Goal: Information Seeking & Learning: Learn about a topic

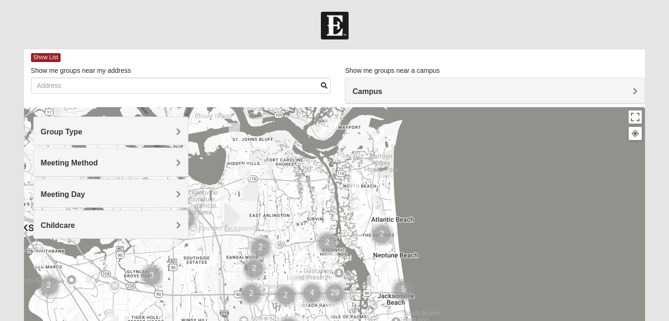
click at [154, 196] on h4 "Meeting Day" at bounding box center [111, 194] width 141 height 9
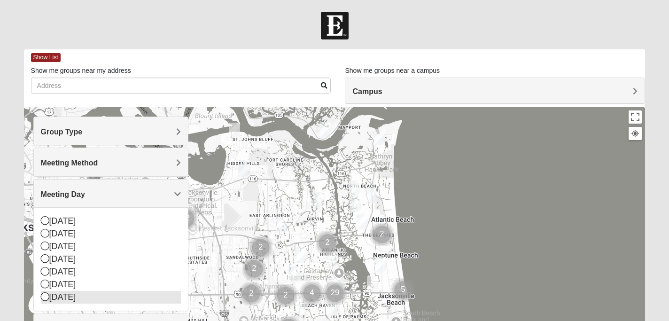
click at [92, 298] on div "[DATE]" at bounding box center [111, 297] width 141 height 13
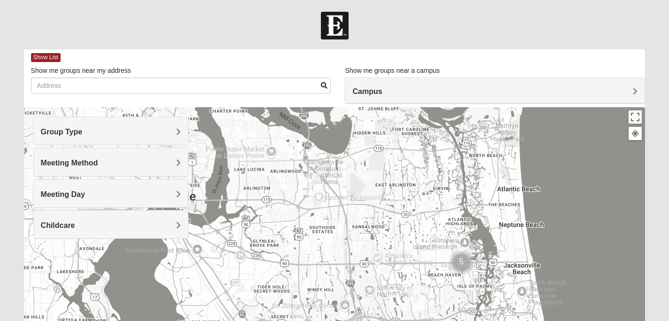
drag, startPoint x: 278, startPoint y: 218, endPoint x: 404, endPoint y: 186, distance: 129.4
click at [406, 187] on div at bounding box center [335, 295] width 622 height 376
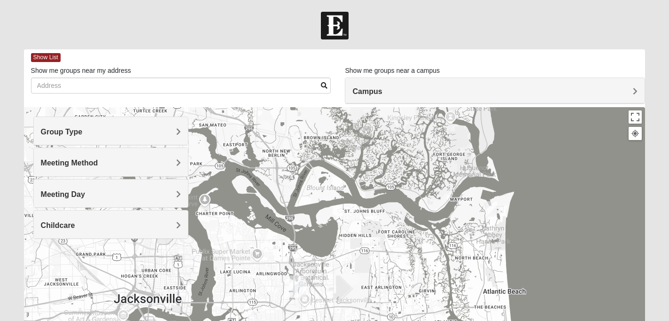
drag, startPoint x: 352, startPoint y: 204, endPoint x: 337, endPoint y: 311, distance: 107.7
click at [337, 311] on div at bounding box center [335, 295] width 622 height 376
click at [492, 211] on img "Mixed Reed-Watkins 32266" at bounding box center [491, 208] width 11 height 16
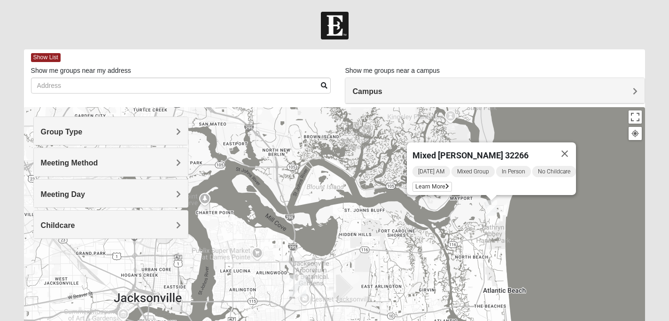
click at [94, 124] on div "Group Type" at bounding box center [111, 131] width 155 height 28
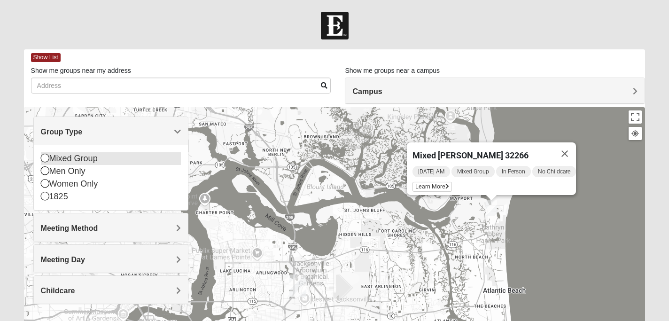
click at [89, 165] on div "Mixed Group" at bounding box center [111, 158] width 141 height 13
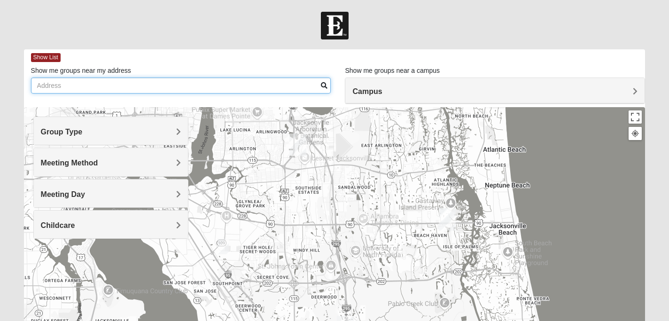
drag, startPoint x: 325, startPoint y: 222, endPoint x: 323, endPoint y: 68, distance: 154.2
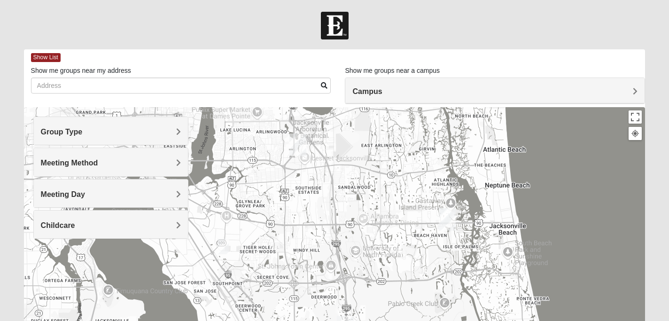
click at [325, 68] on div "Show List Loading Groups Keywords Filter Additional Filters Campus [GEOGRAPHIC_…" at bounding box center [335, 266] width 622 height 434
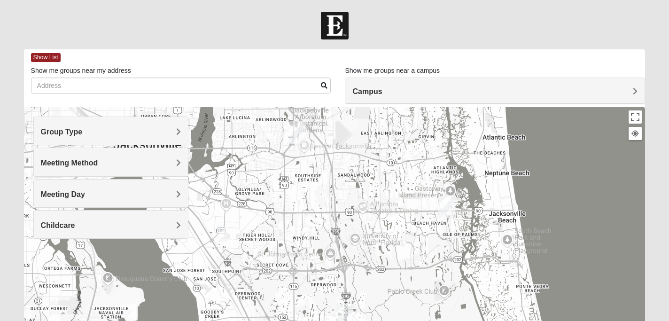
click at [426, 209] on div "Mixed [PERSON_NAME] 32266 [DATE] AM Mixed Group In Person No Childcare Learn Mo…" at bounding box center [335, 295] width 622 height 376
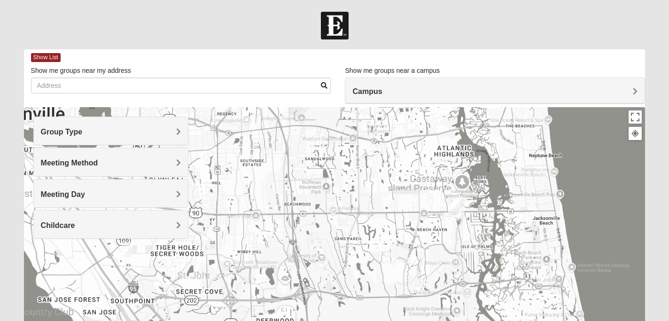
click at [426, 209] on div "Mixed [PERSON_NAME] 32266 [DATE] AM Mixed Group In Person No Childcare Learn Mo…" at bounding box center [335, 295] width 622 height 376
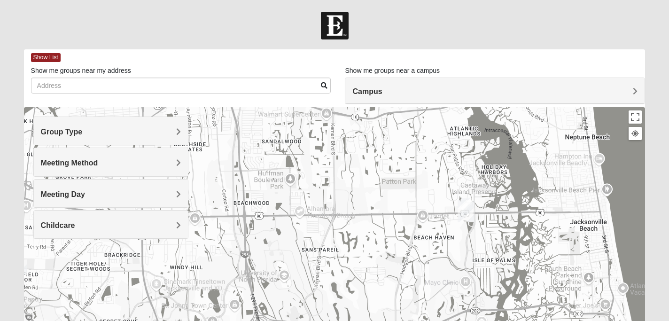
click at [426, 209] on div "Mixed [PERSON_NAME] 32266 [DATE] AM Mixed Group In Person No Childcare Learn Mo…" at bounding box center [335, 295] width 622 height 376
click at [459, 190] on div "Mixed [PERSON_NAME] 32266 [DATE] AM Mixed Group In Person No Childcare Learn Mo…" at bounding box center [335, 295] width 622 height 376
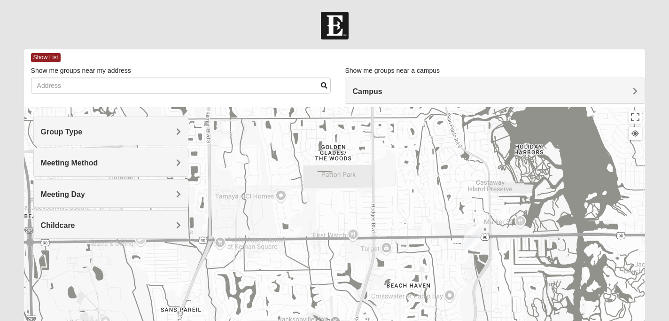
click at [482, 228] on img "Mixed Robles 32250" at bounding box center [476, 230] width 11 height 16
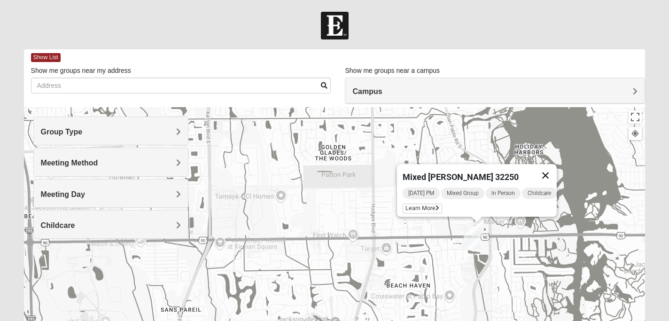
click at [556, 170] on button "Close" at bounding box center [545, 175] width 23 height 23
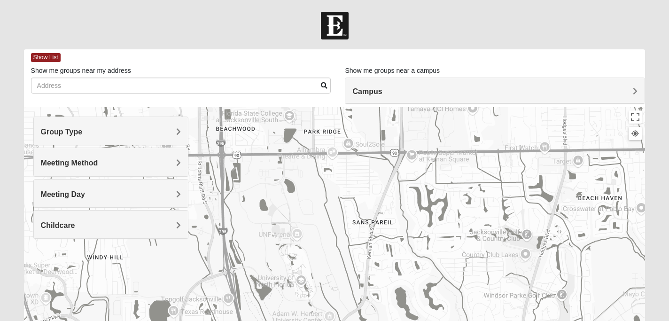
drag, startPoint x: 304, startPoint y: 211, endPoint x: 504, endPoint y: 115, distance: 221.8
click at [506, 115] on div at bounding box center [335, 295] width 622 height 376
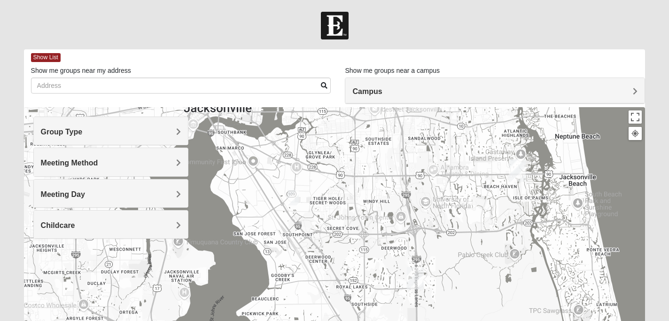
click at [296, 200] on img "Mixed Hunt 32216" at bounding box center [293, 198] width 11 height 16
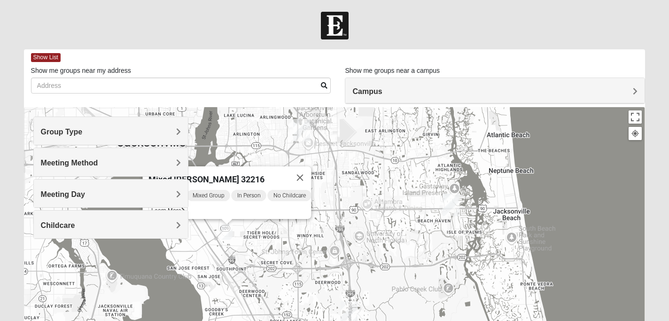
drag, startPoint x: 279, startPoint y: 244, endPoint x: 215, endPoint y: 288, distance: 77.3
click at [215, 288] on div "Mixed [PERSON_NAME] 32216 [DATE] PM Mixed Group In Person No Childcare Learn Mo…" at bounding box center [335, 295] width 622 height 376
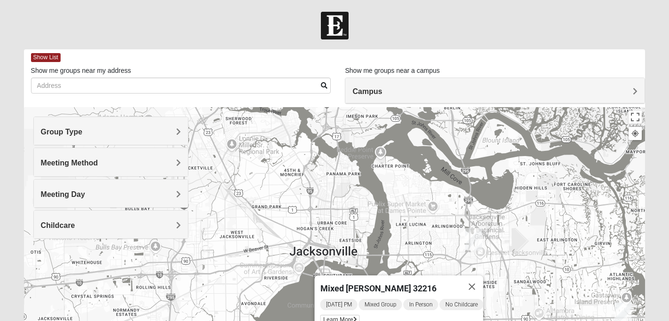
drag, startPoint x: 375, startPoint y: 188, endPoint x: 581, endPoint y: 354, distance: 265.1
click at [581, 321] on html "Hello [PERSON_NAME] My Account Log Out Find A Group Error" at bounding box center [334, 258] width 669 height 517
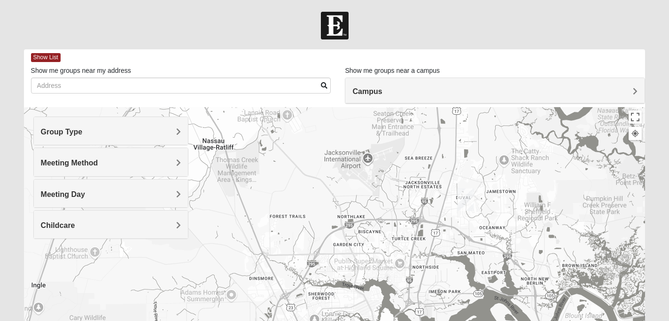
drag, startPoint x: 468, startPoint y: 251, endPoint x: 496, endPoint y: 116, distance: 138.3
click at [496, 119] on div "Mixed [PERSON_NAME] 32216 [DATE] PM Mixed Group In Person No Childcare Learn Mo…" at bounding box center [335, 295] width 622 height 376
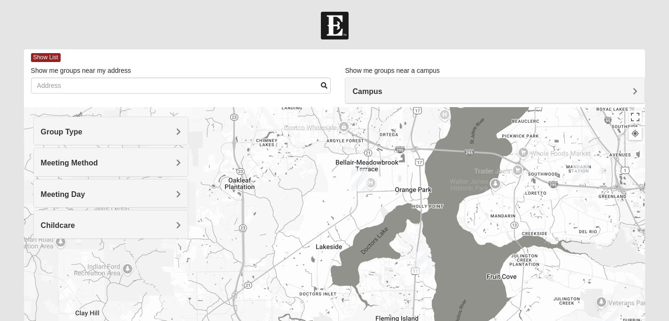
drag, startPoint x: 383, startPoint y: 181, endPoint x: 379, endPoint y: -31, distance: 212.5
click at [379, 0] on html "Hello [PERSON_NAME] My Account Log Out Find A Group Error" at bounding box center [334, 258] width 669 height 517
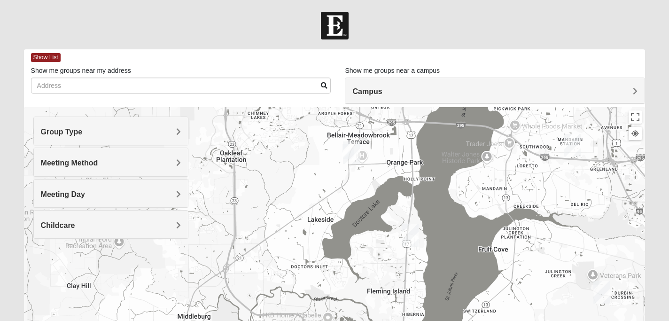
drag, startPoint x: 385, startPoint y: 157, endPoint x: 384, endPoint y: 236, distance: 78.5
click at [385, 236] on div "Mixed [PERSON_NAME] 32216 [DATE] PM Mixed Group In Person No Childcare Learn Mo…" at bounding box center [335, 295] width 622 height 376
click at [365, 286] on div "Mixed [PERSON_NAME] 32216 [DATE] PM Mixed Group In Person No Childcare Learn Mo…" at bounding box center [335, 295] width 622 height 376
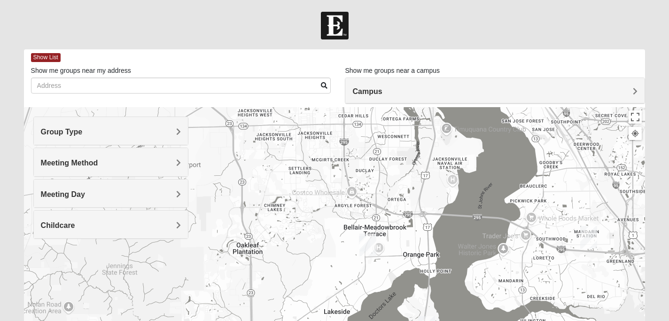
drag, startPoint x: 350, startPoint y: 219, endPoint x: 366, endPoint y: 313, distance: 95.4
click at [366, 313] on div "Mixed [PERSON_NAME] 32216 [DATE] PM Mixed Group In Person No Childcare Learn Mo…" at bounding box center [335, 295] width 622 height 376
click at [346, 260] on div "Mixed [PERSON_NAME] 32216 [DATE] PM Mixed Group In Person No Childcare Learn Mo…" at bounding box center [335, 295] width 622 height 376
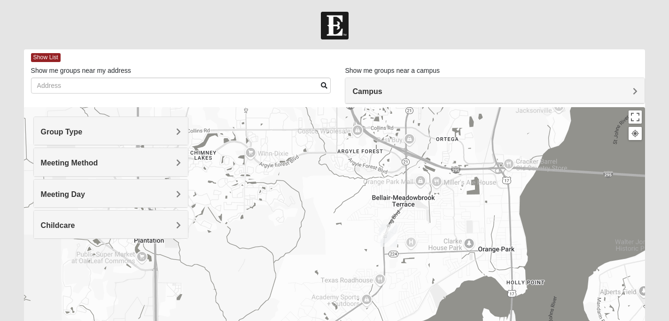
click at [349, 259] on div "Mixed [PERSON_NAME] 32216 [DATE] PM Mixed Group In Person No Childcare Learn Mo…" at bounding box center [335, 295] width 622 height 376
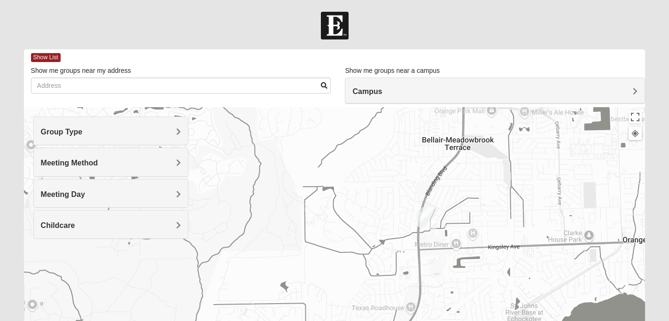
click at [421, 223] on img "Orange Park" at bounding box center [428, 218] width 17 height 23
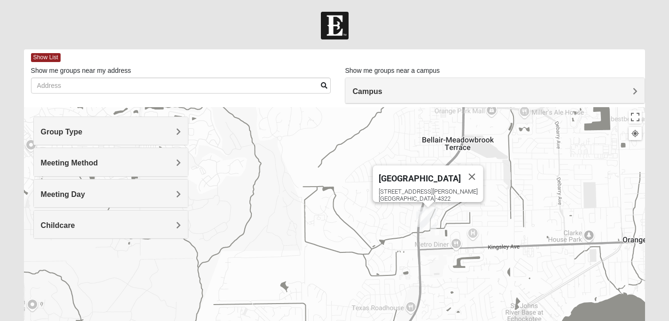
click at [416, 216] on img "On Campus Mixed Mauldin 32073" at bounding box center [421, 220] width 11 height 16
